Goal: Find contact information: Find contact information

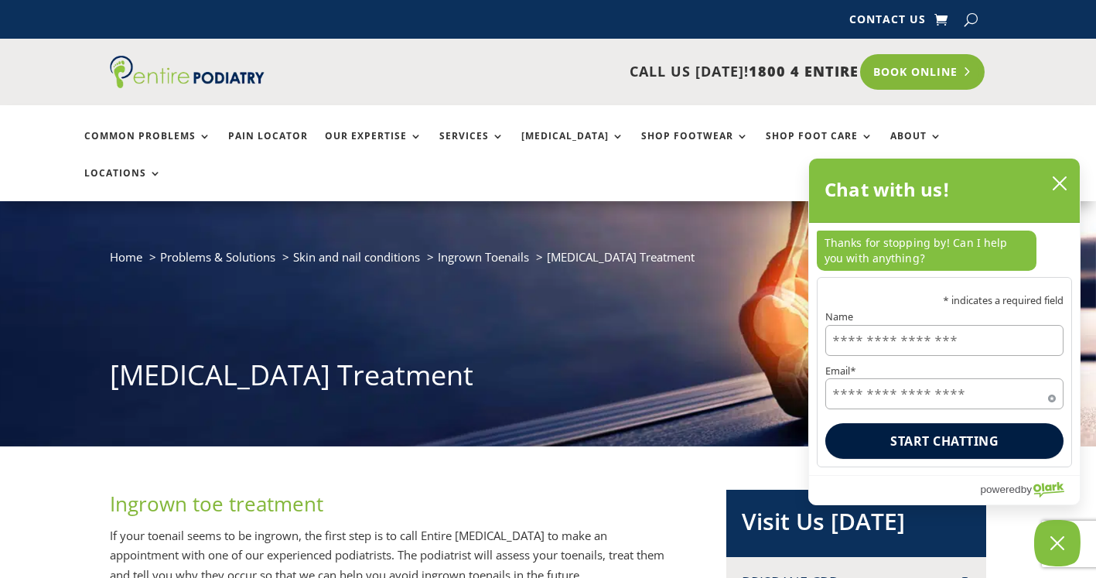
click at [892, 77] on link "Book Online" at bounding box center [922, 72] width 125 height 36
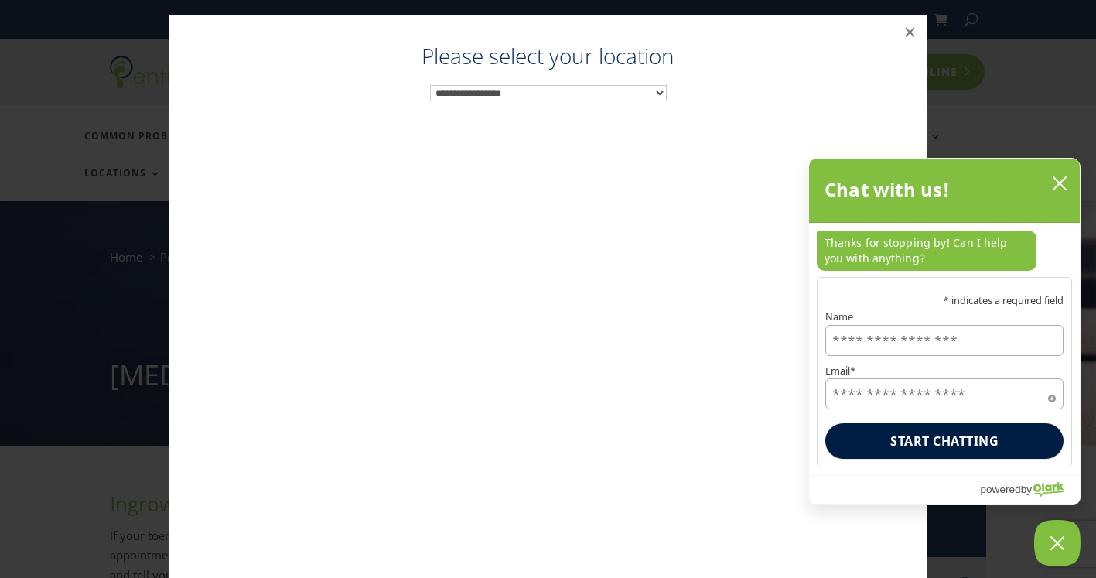
click at [892, 77] on div "**********" at bounding box center [548, 319] width 727 height 547
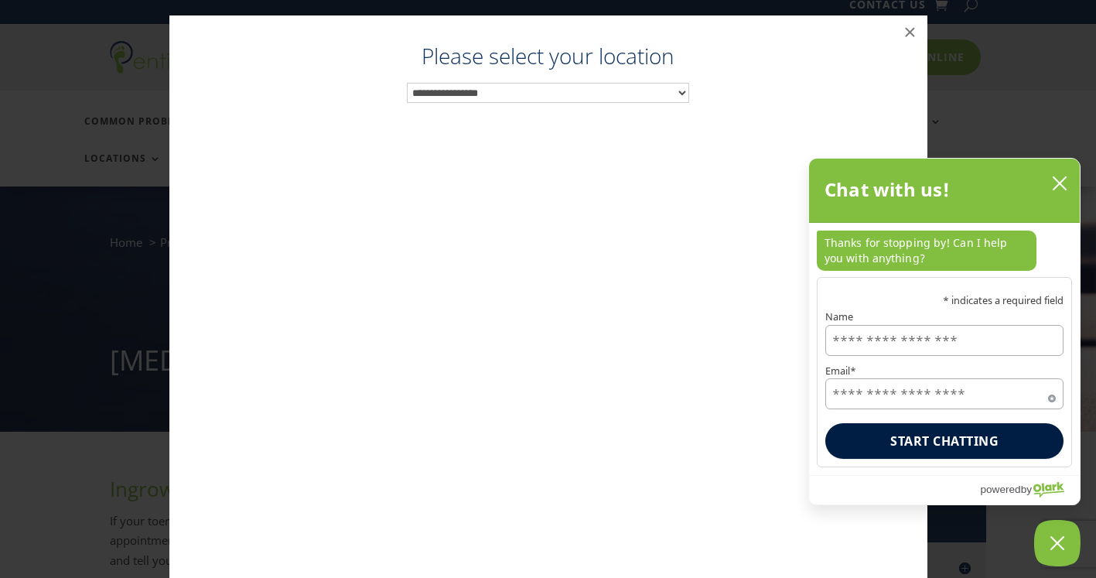
scroll to position [15, 0]
click at [907, 26] on button "×" at bounding box center [910, 32] width 34 height 34
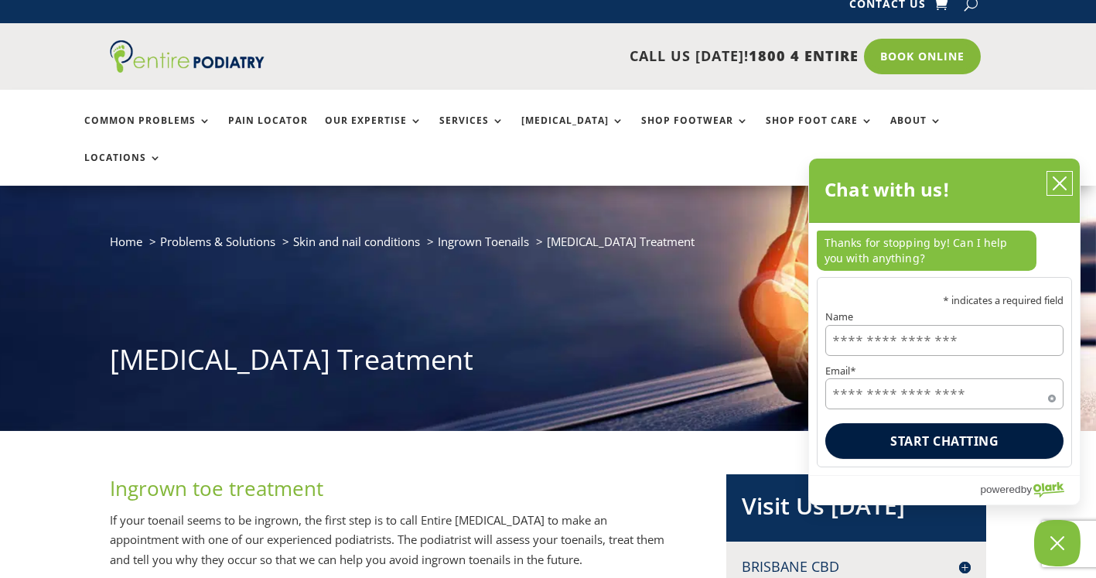
click at [1055, 179] on icon "close chatbox" at bounding box center [1060, 183] width 12 height 12
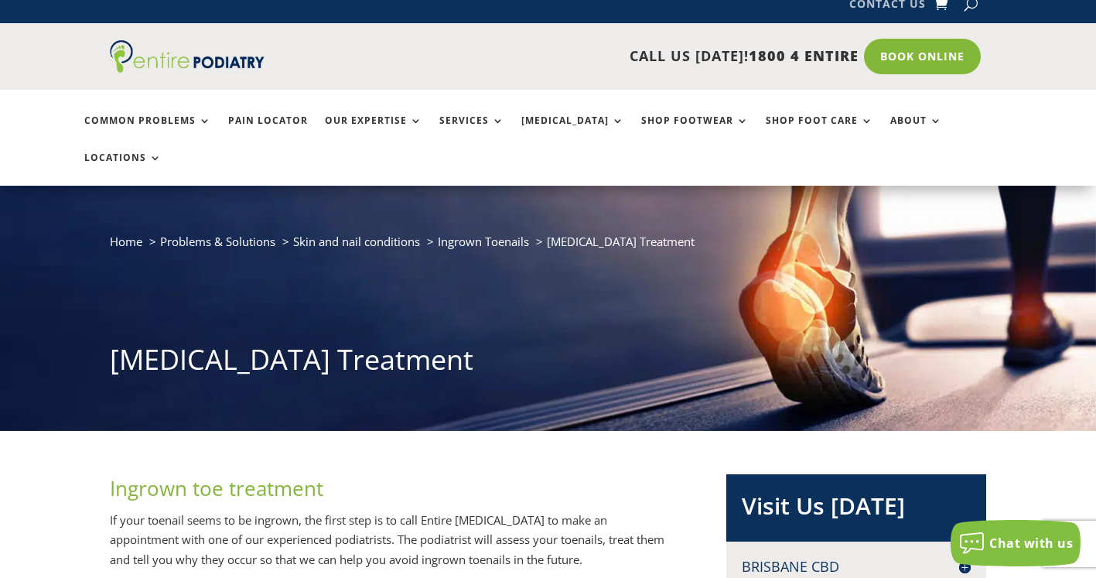
click at [916, 8] on link "Contact Us" at bounding box center [887, 6] width 77 height 17
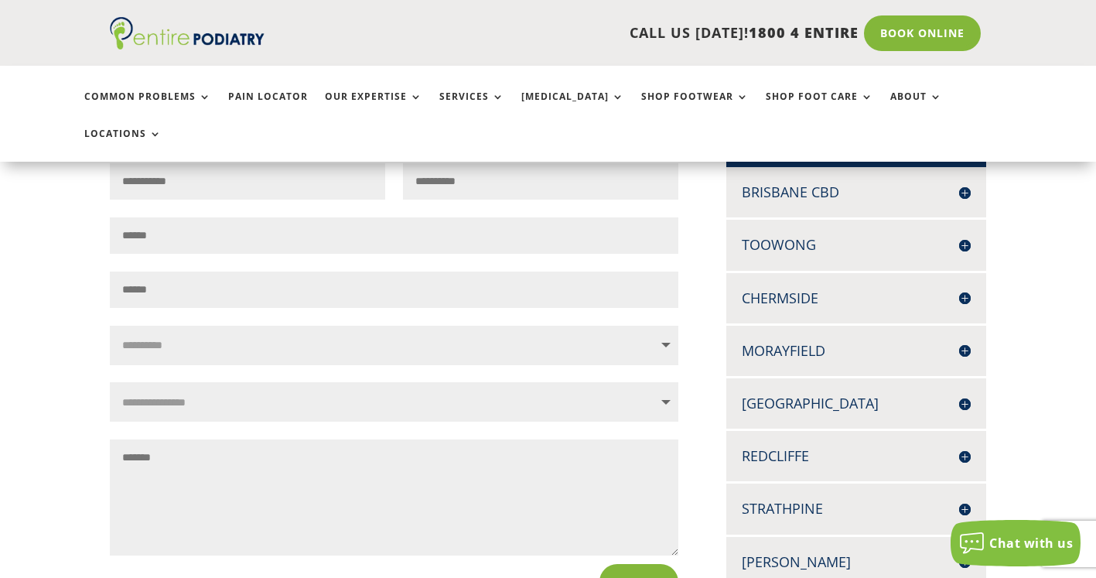
scroll to position [381, 0]
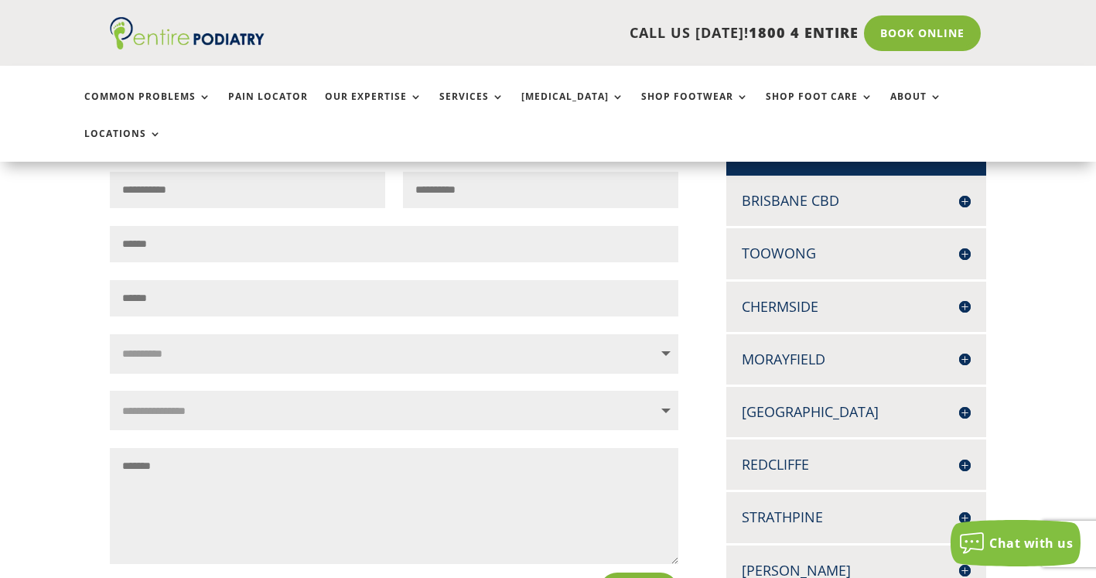
click at [815, 191] on h4 "Brisbane CBD" at bounding box center [856, 200] width 229 height 19
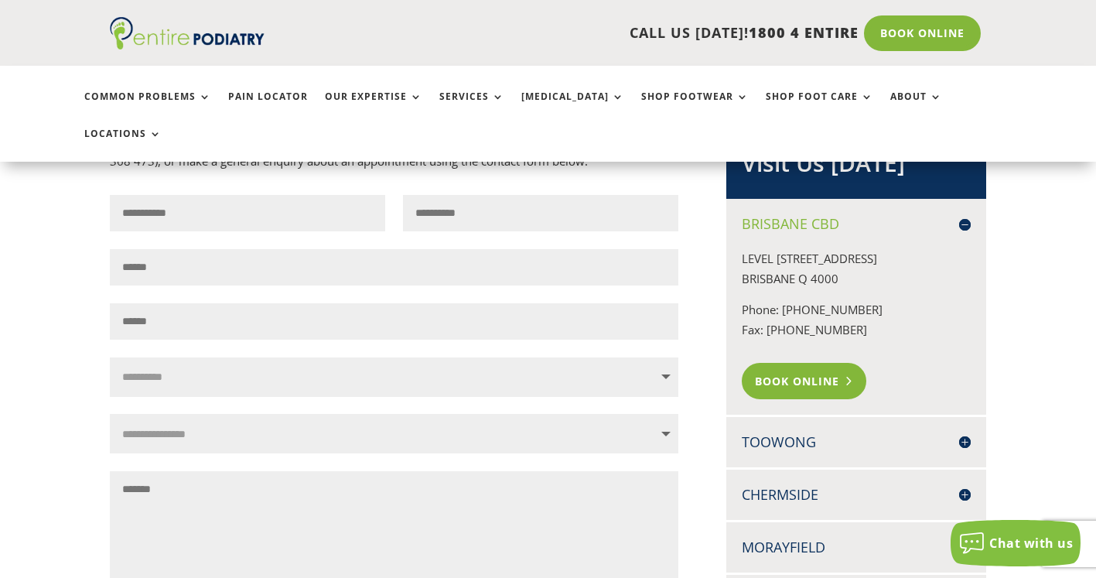
click at [777, 363] on link "Book Online" at bounding box center [804, 381] width 125 height 36
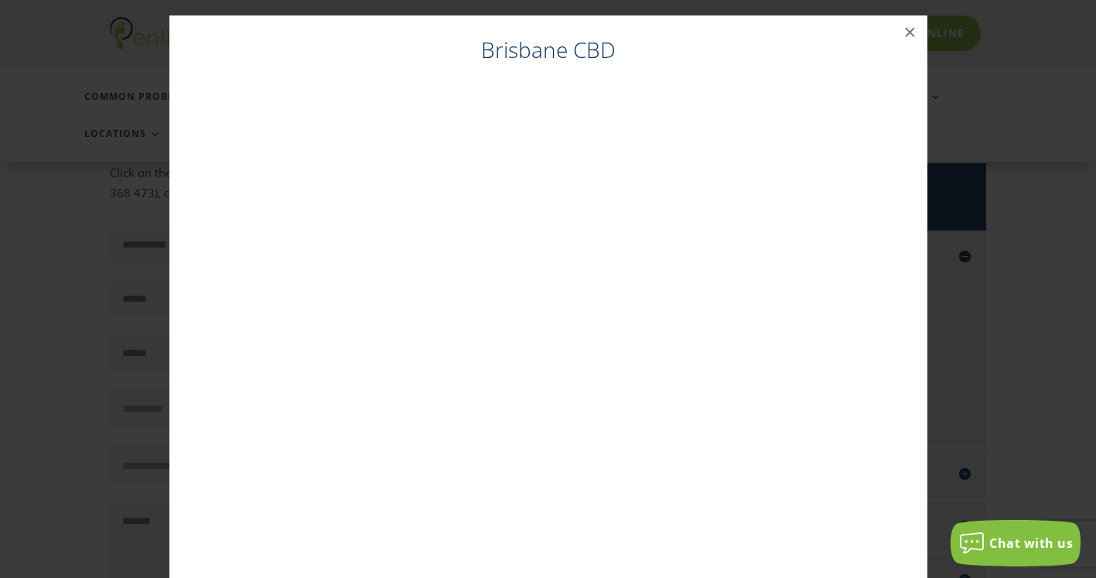
scroll to position [315, 0]
click at [906, 33] on button "×" at bounding box center [910, 32] width 34 height 34
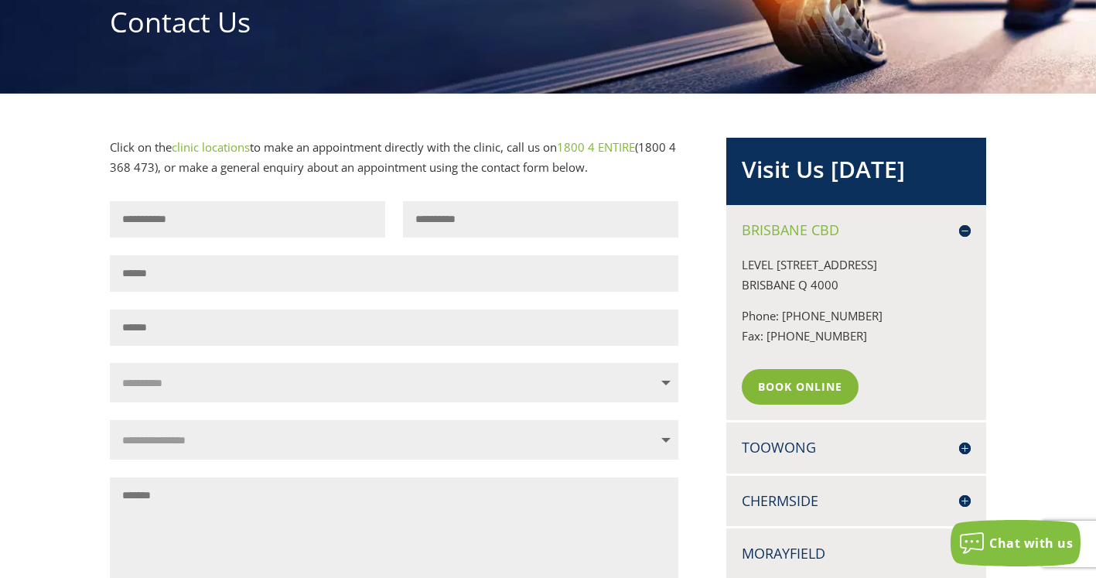
scroll to position [0, 0]
